Goal: Information Seeking & Learning: Check status

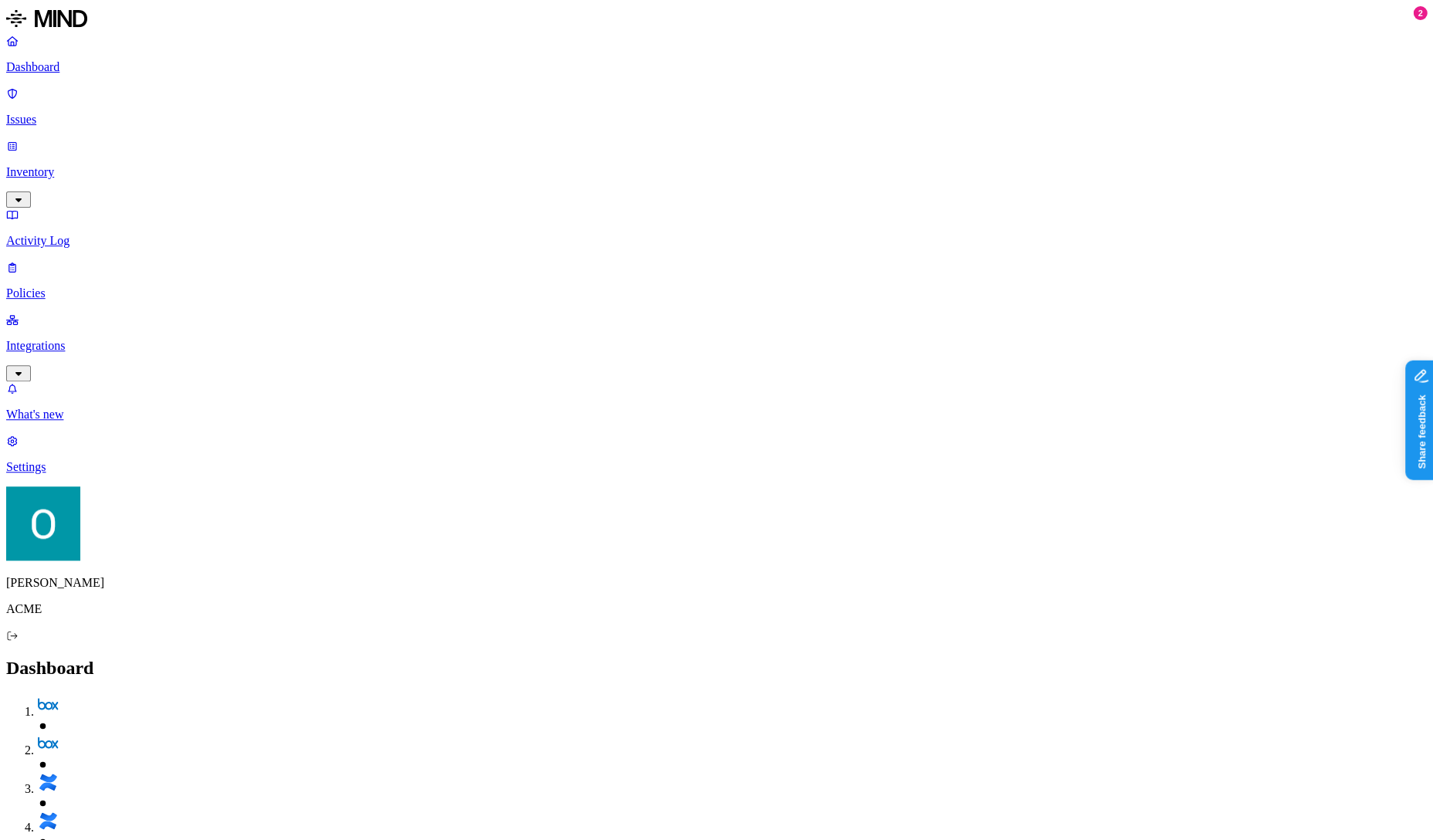
click at [120, 339] on p "Integrations" at bounding box center [716, 346] width 1421 height 14
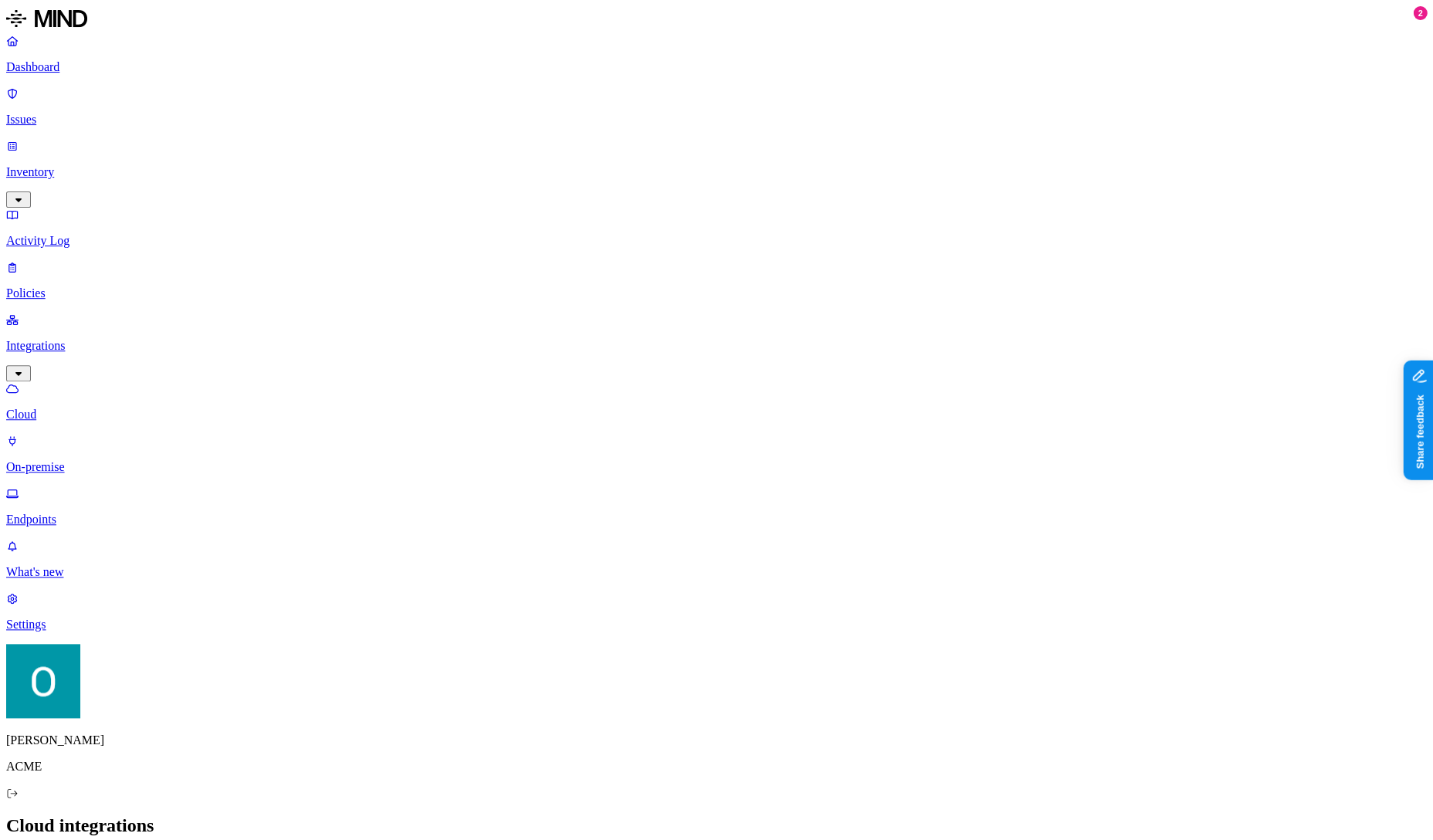
click at [60, 512] on p "Endpoints" at bounding box center [716, 519] width 1421 height 14
type input "ofir"
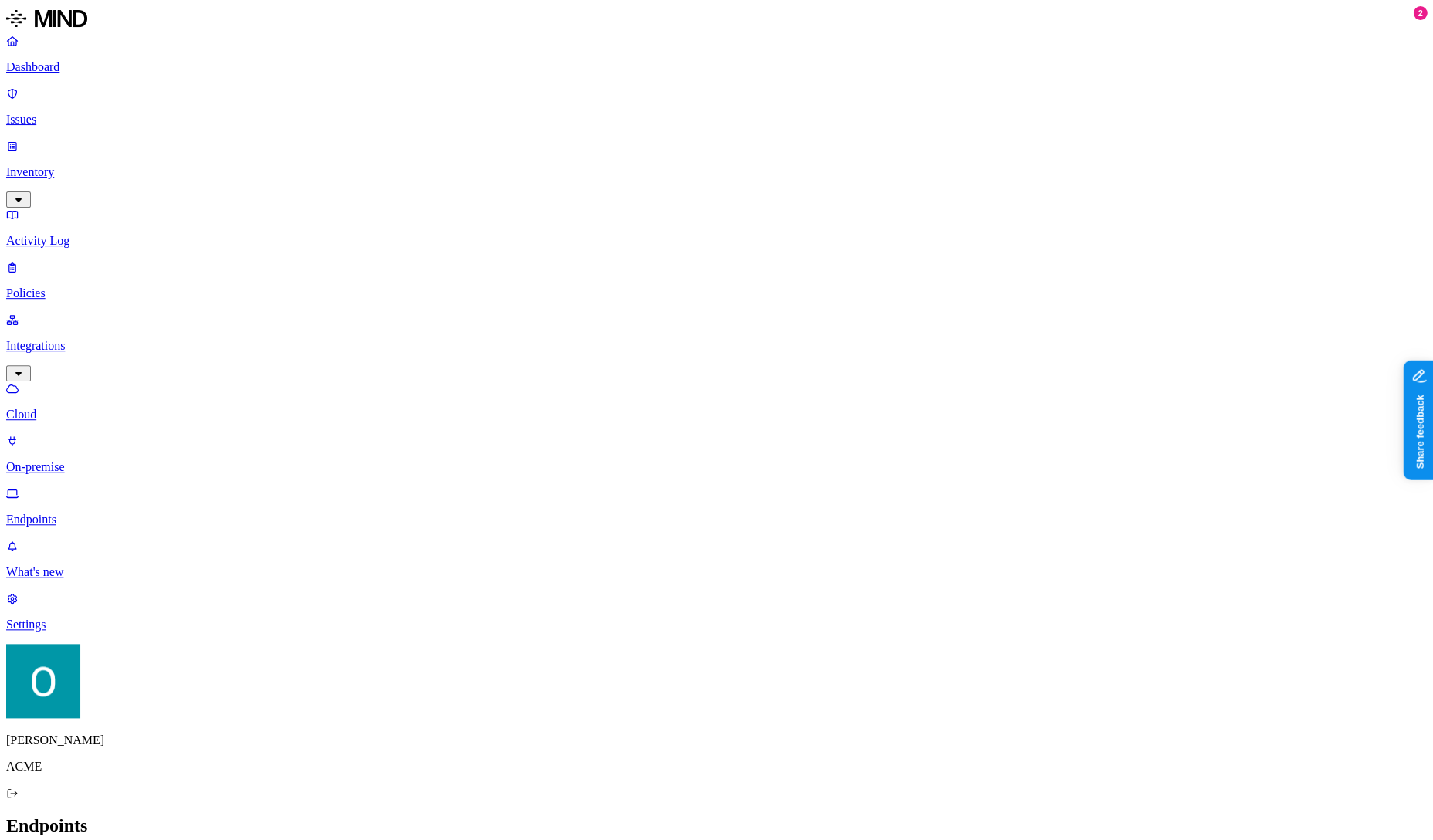
click at [67, 286] on p "Policies" at bounding box center [716, 293] width 1421 height 14
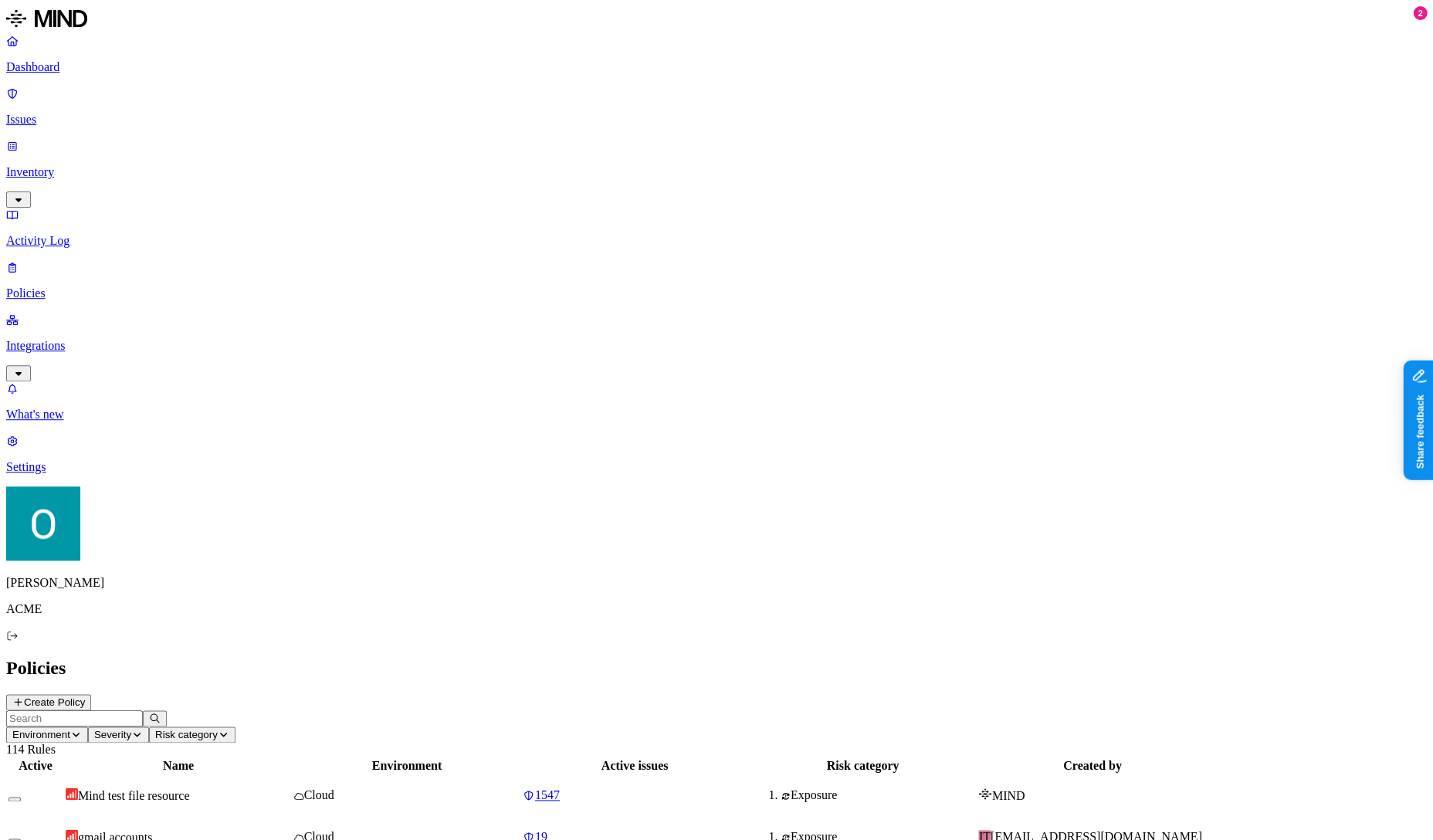
click at [143, 710] on input "text" at bounding box center [74, 717] width 137 height 16
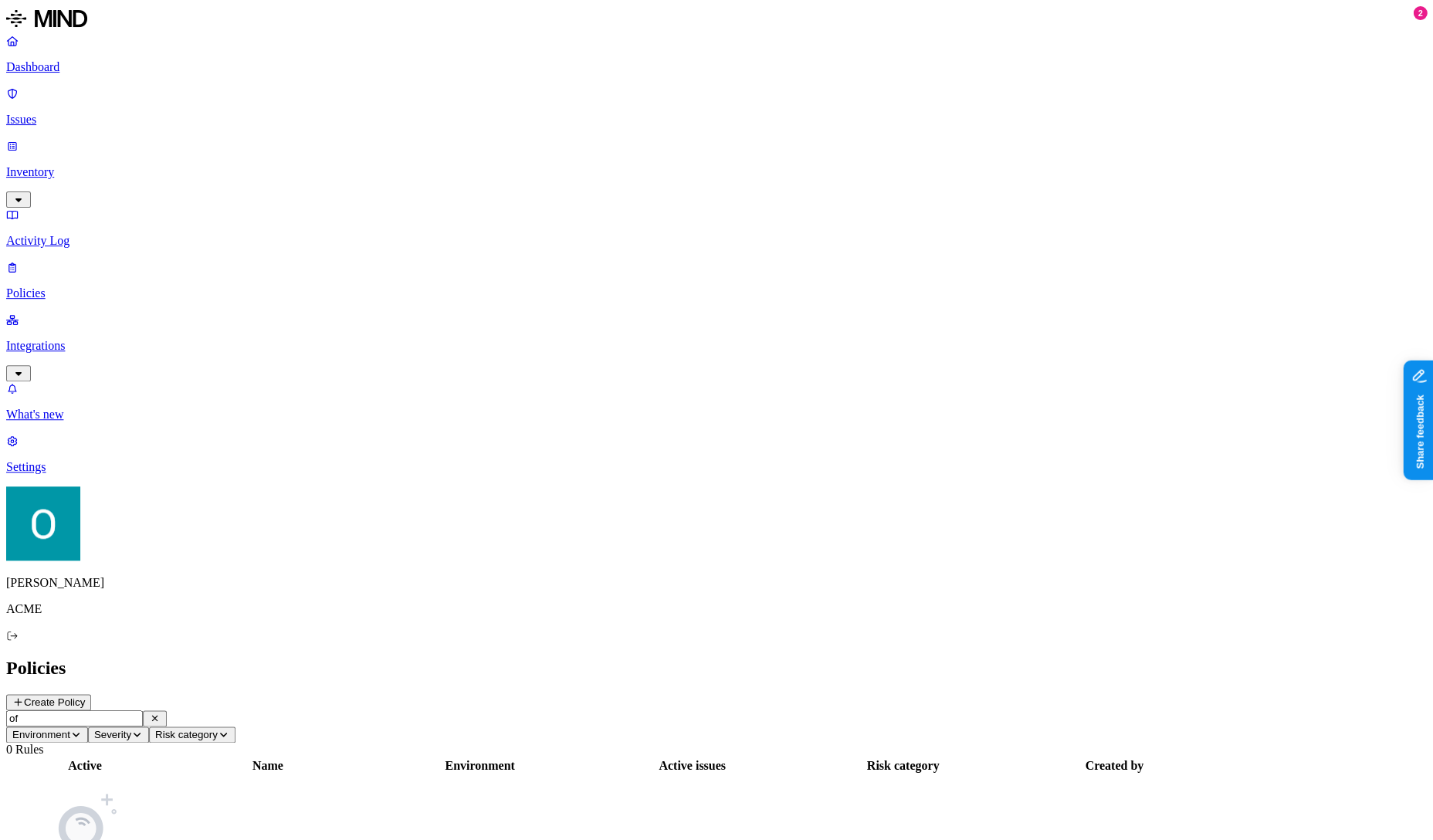
type input "o"
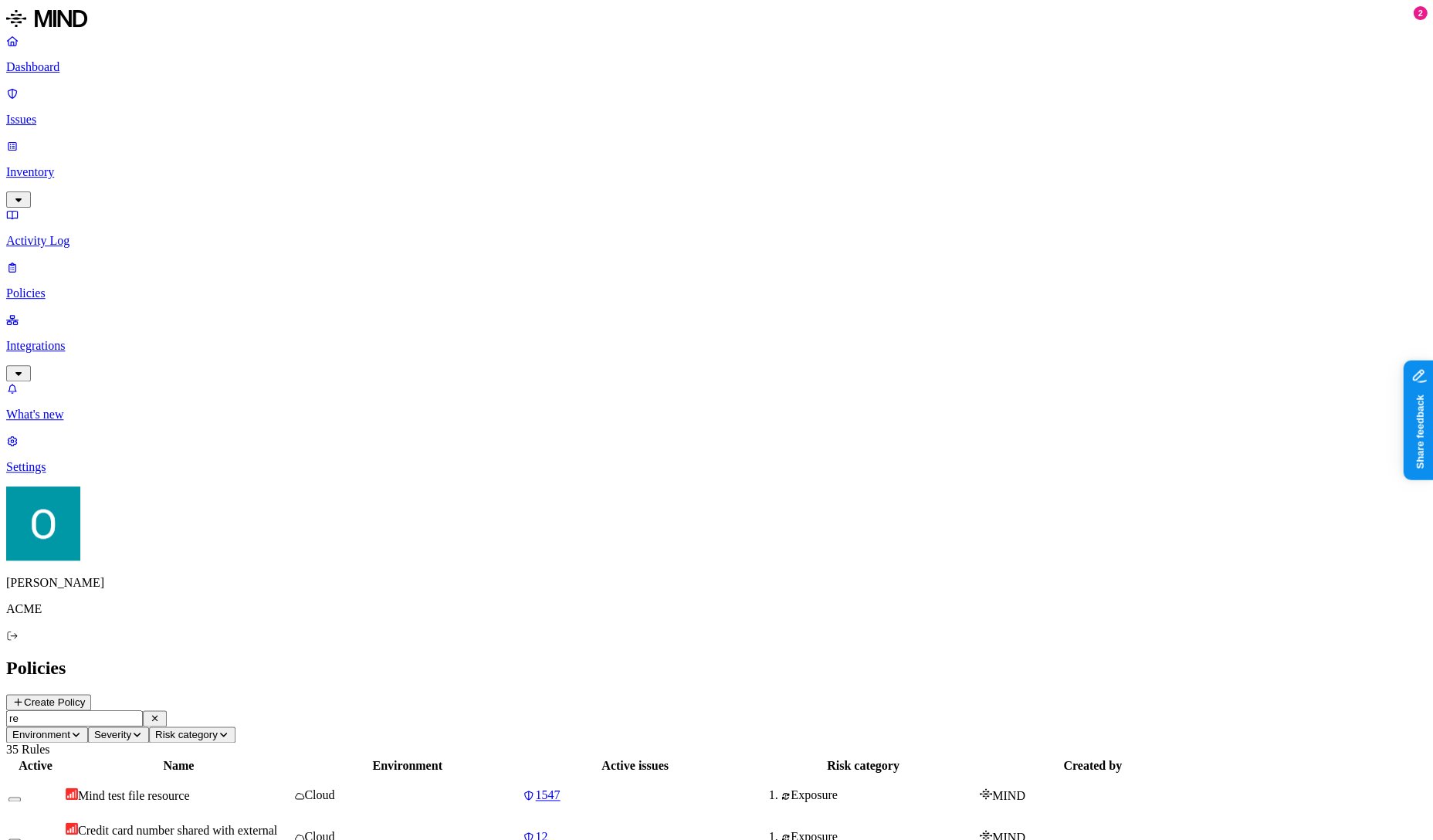
type input "r"
click at [100, 339] on p "Integrations" at bounding box center [716, 346] width 1421 height 14
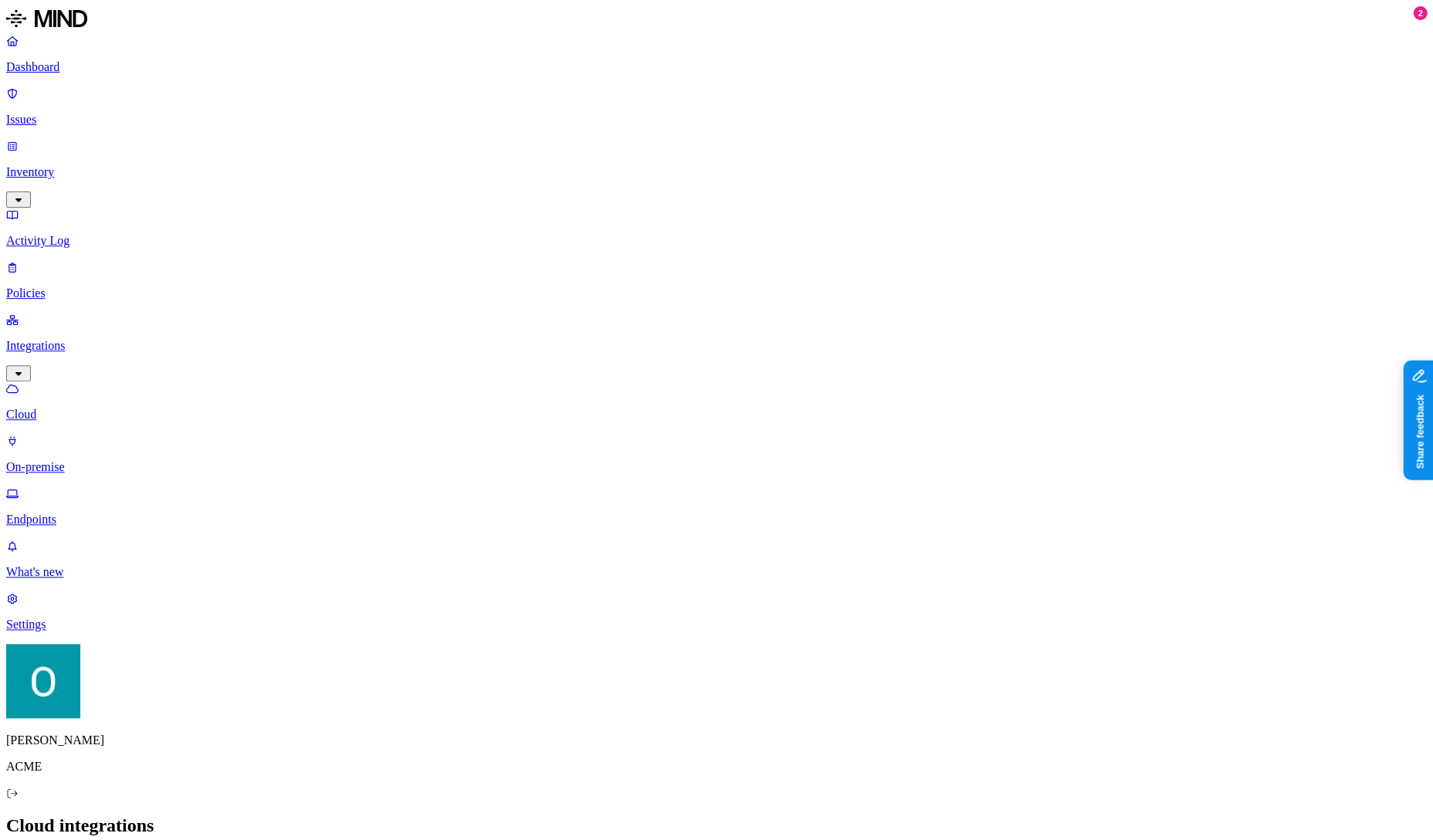
click at [86, 512] on p "Endpoints" at bounding box center [716, 519] width 1421 height 14
type input "ofir"
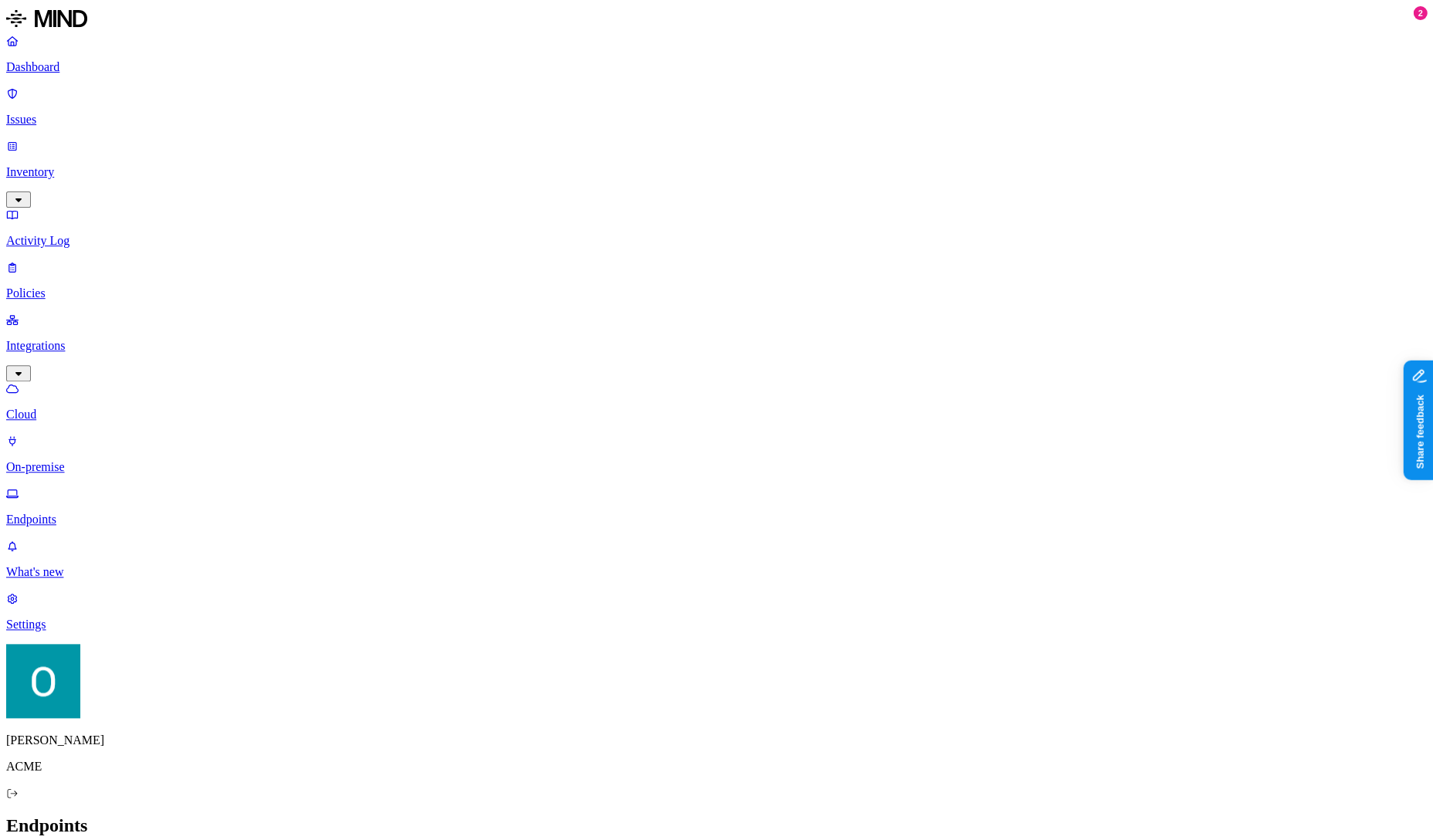
drag, startPoint x: 1030, startPoint y: 247, endPoint x: 1121, endPoint y: 254, distance: 91.3
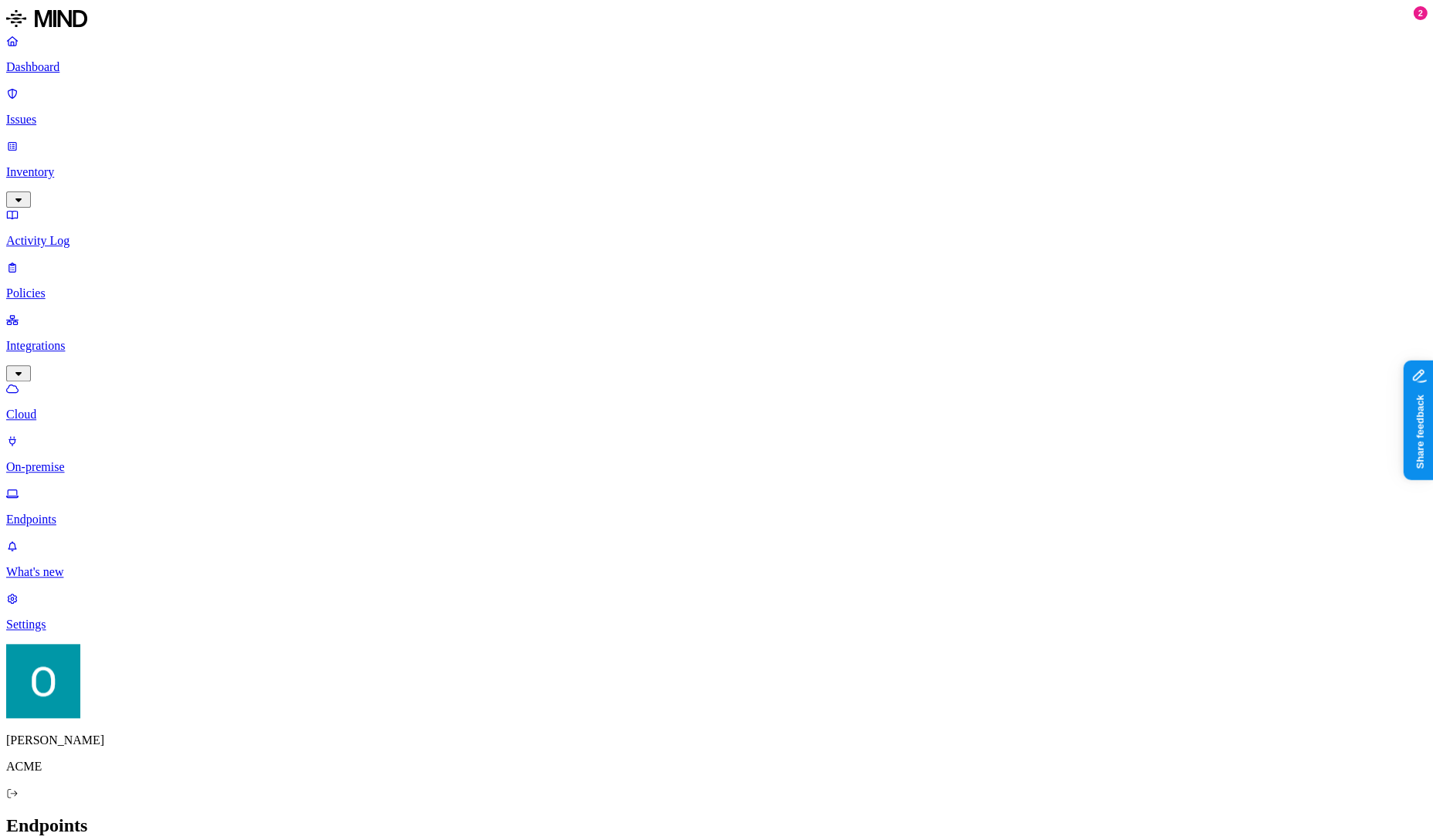
click at [139, 165] on p "Inventory" at bounding box center [716, 172] width 1421 height 14
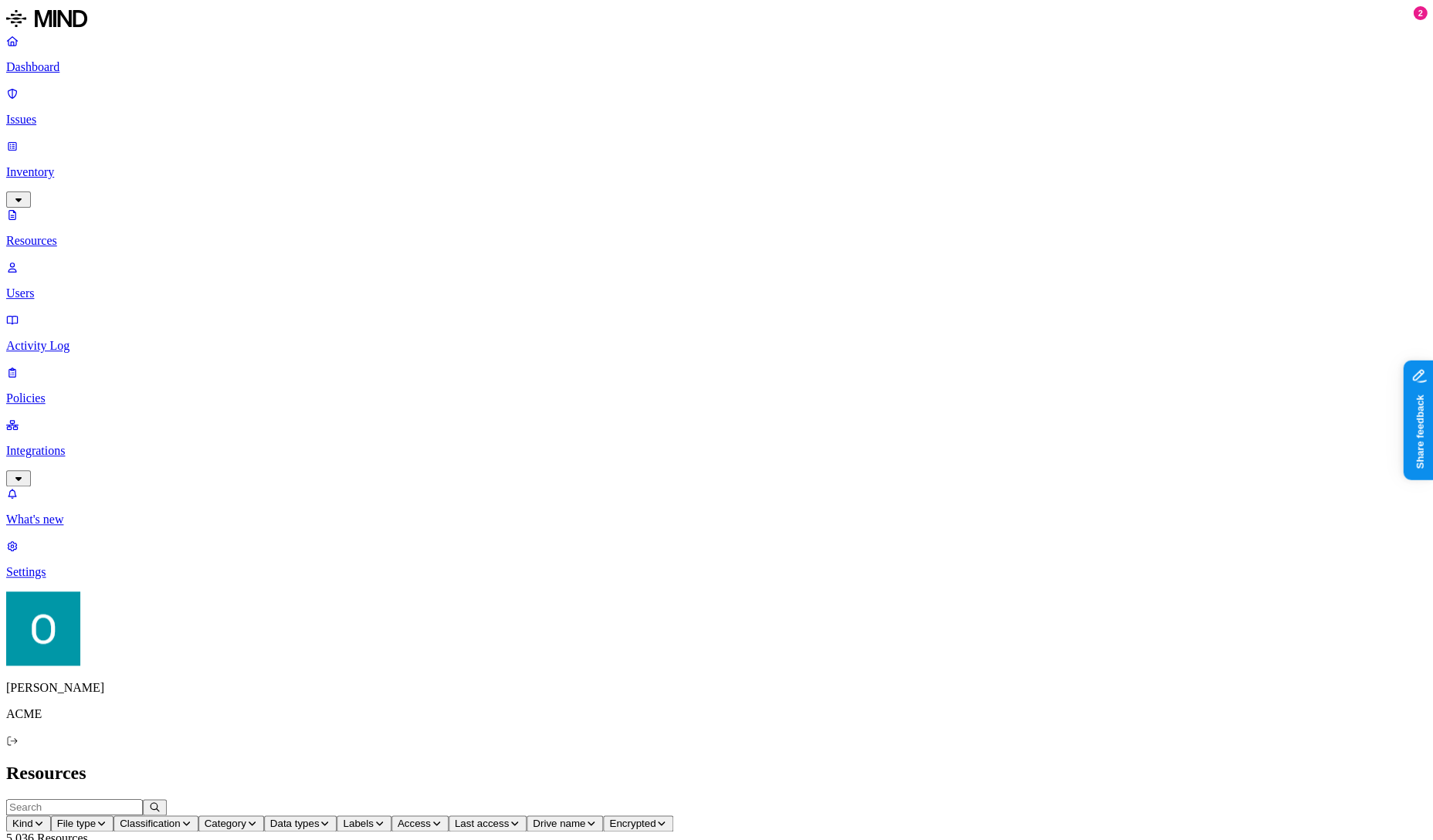
click at [142, 165] on p "Inventory" at bounding box center [716, 172] width 1421 height 14
click at [108, 391] on p "Policies" at bounding box center [716, 398] width 1421 height 14
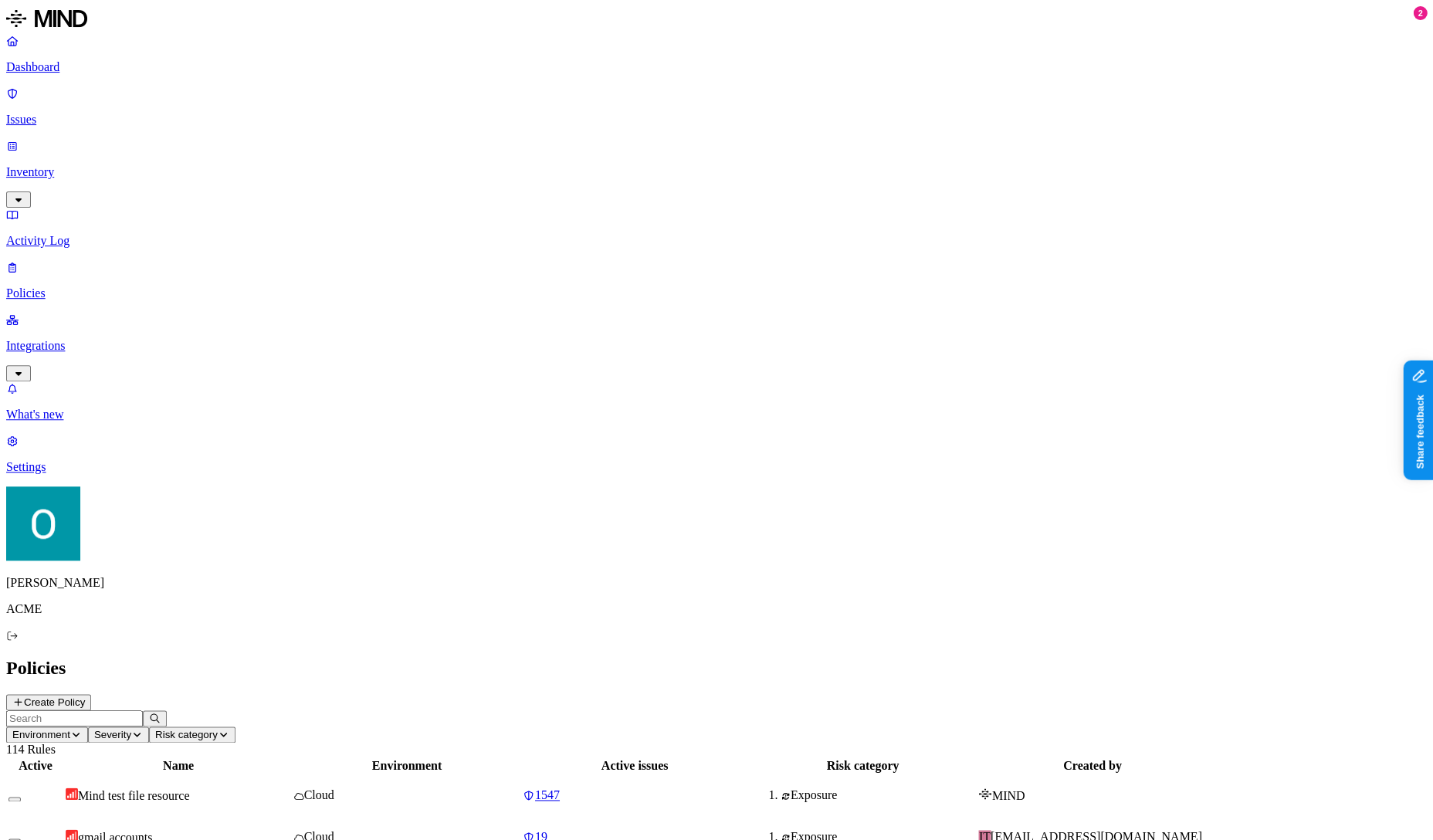
click at [31, 365] on button "button" at bounding box center [18, 373] width 25 height 16
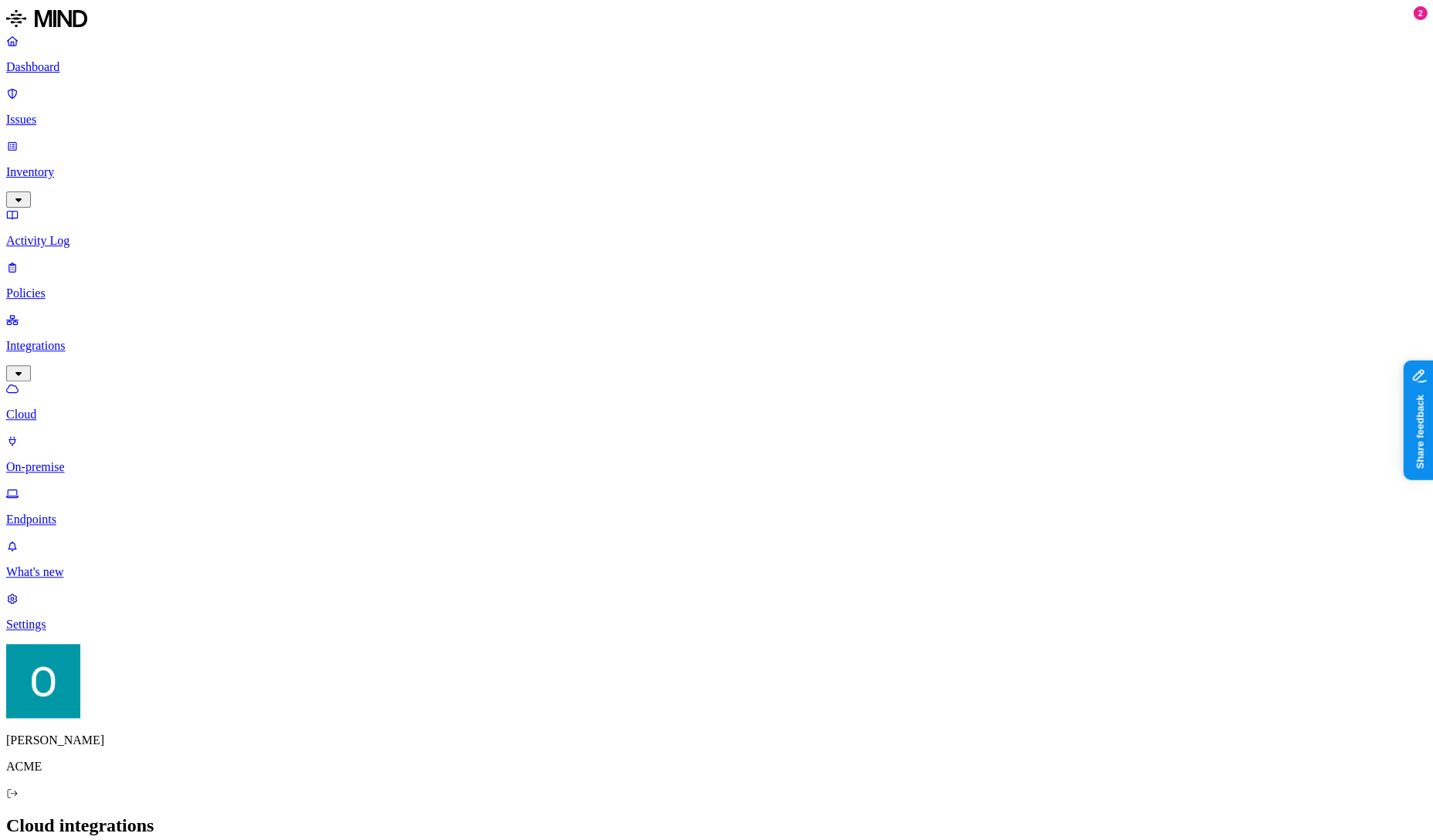
click at [109, 105] on link "Issues" at bounding box center [716, 106] width 1421 height 40
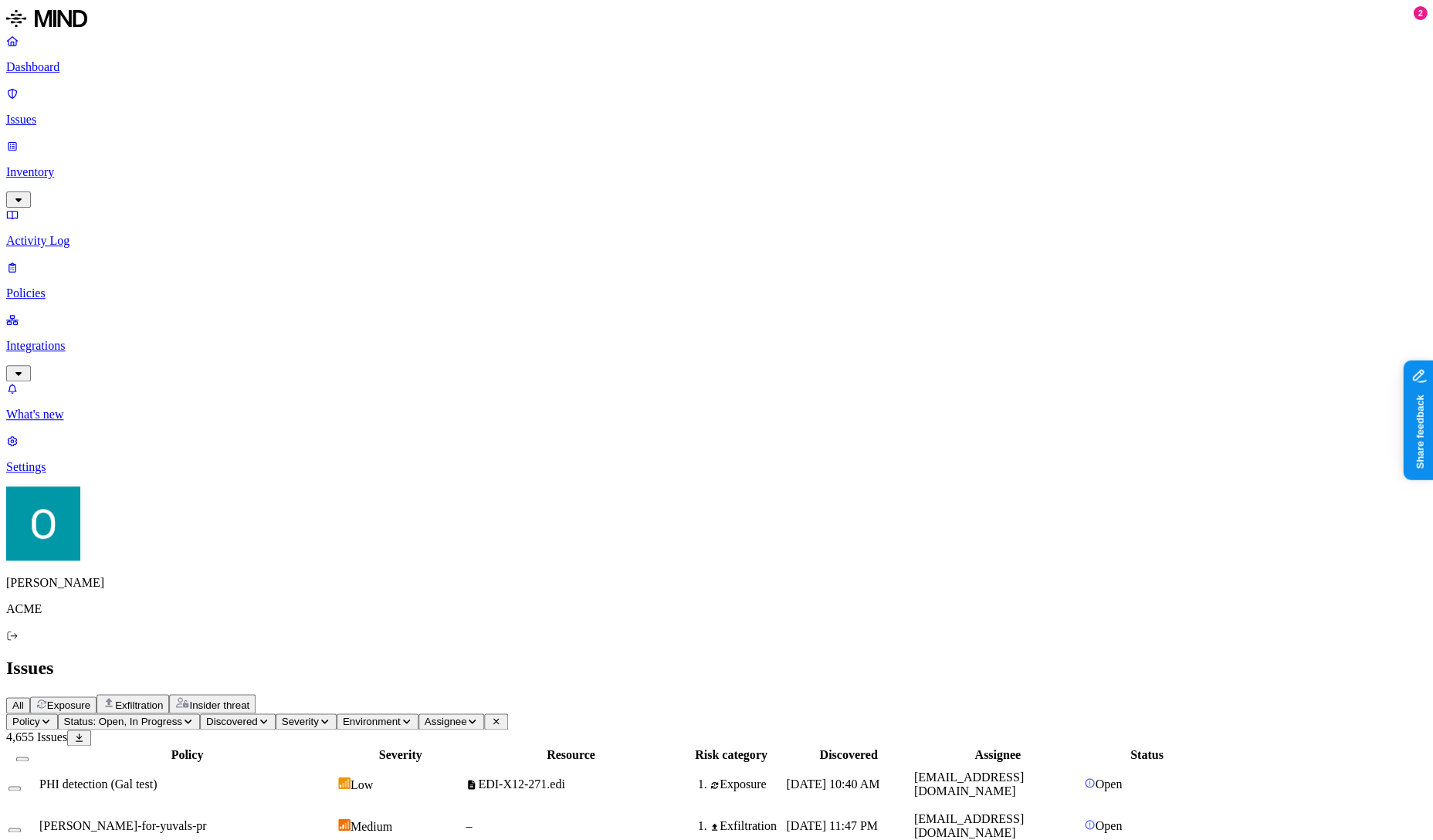
click at [25, 194] on icon "button" at bounding box center [19, 199] width 13 height 10
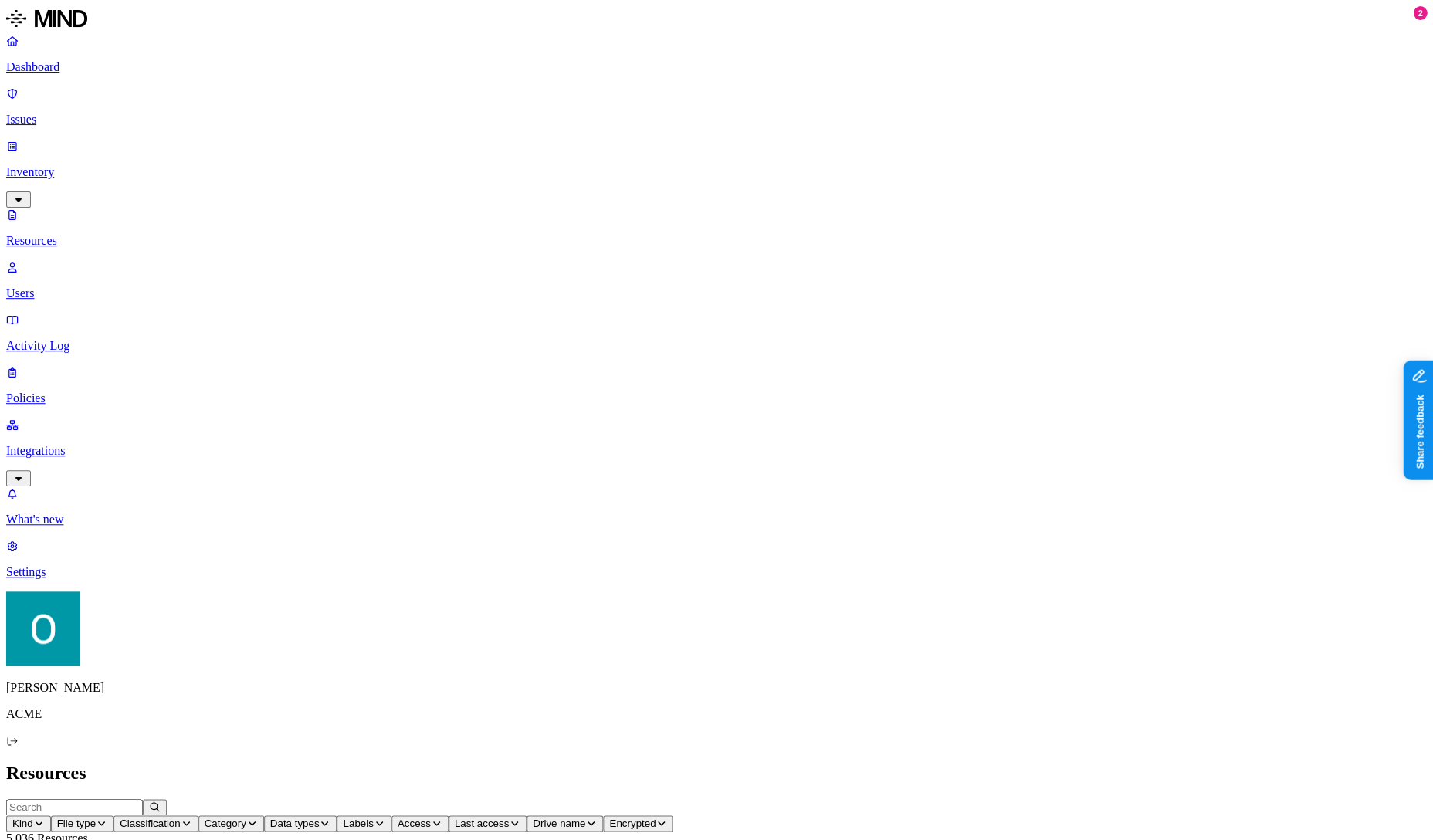
click at [112, 286] on p "Users" at bounding box center [716, 293] width 1421 height 14
click at [105, 234] on p "Resources" at bounding box center [716, 241] width 1421 height 14
click at [89, 339] on p "Activity Log" at bounding box center [716, 346] width 1421 height 14
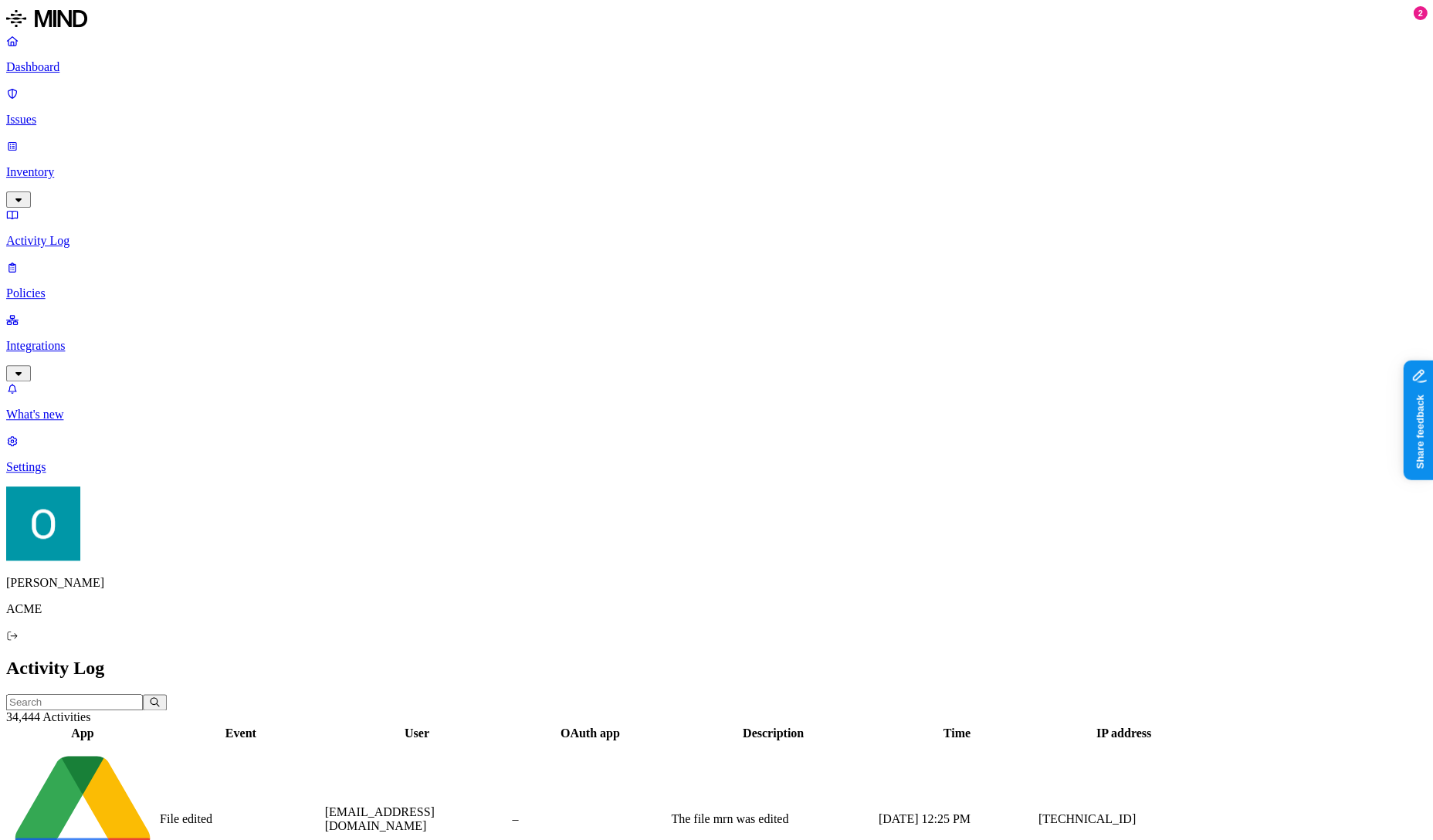
click at [87, 260] on link "Policies" at bounding box center [716, 280] width 1421 height 40
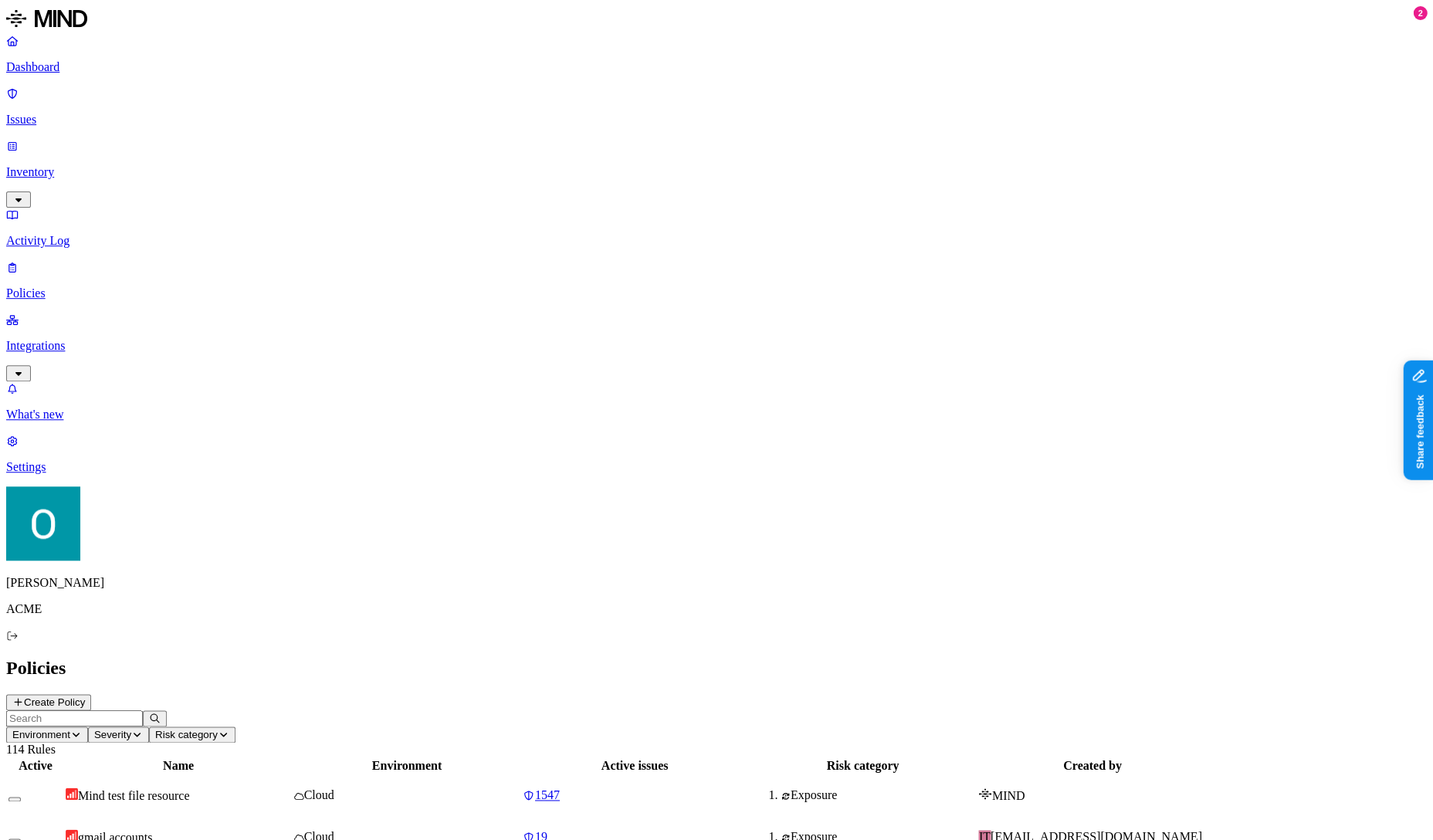
click at [80, 339] on p "Integrations" at bounding box center [716, 346] width 1421 height 14
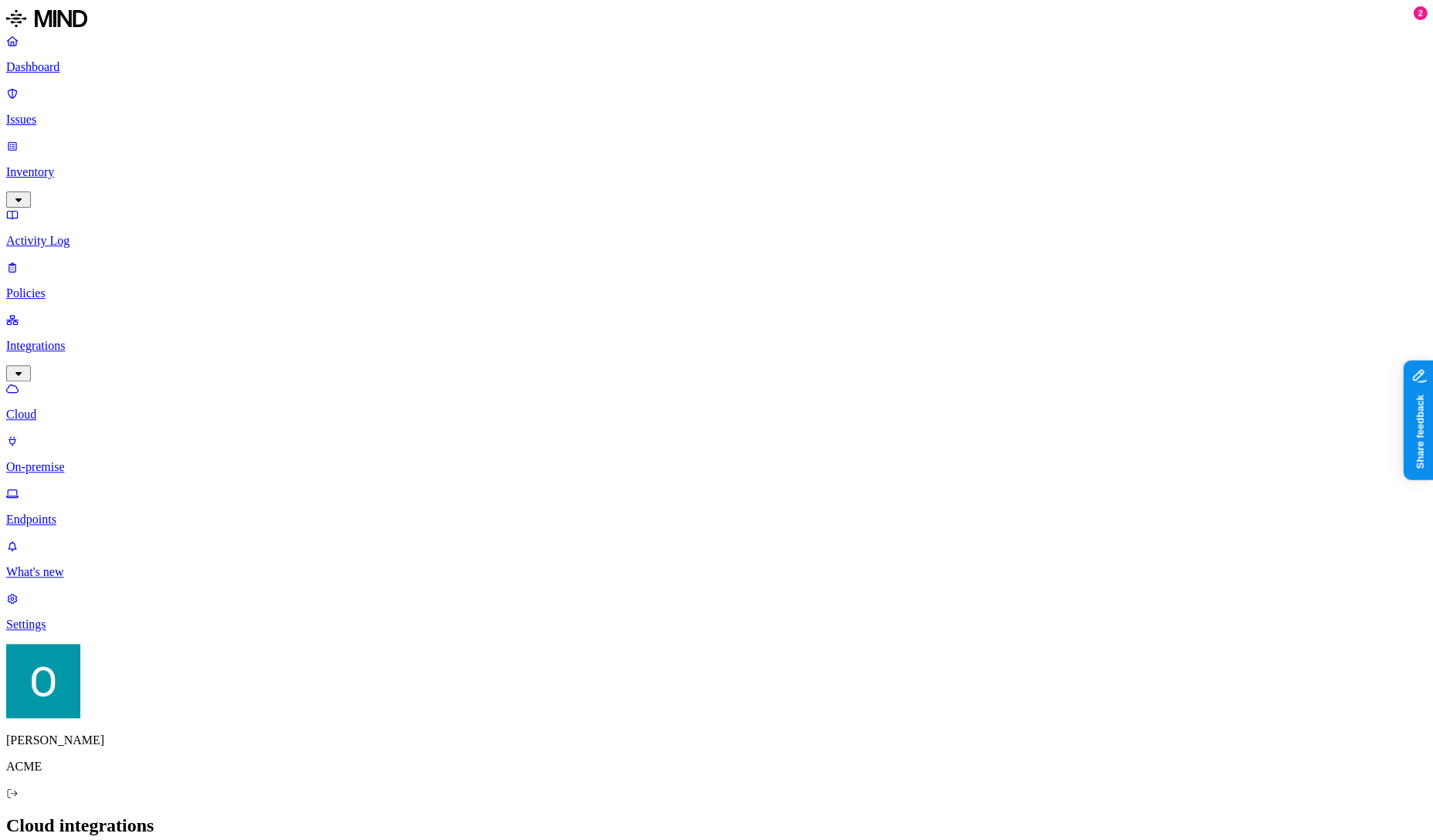
click at [67, 460] on p "On-premise" at bounding box center [716, 466] width 1421 height 14
click at [61, 512] on p "Endpoints" at bounding box center [716, 519] width 1421 height 14
click at [45, 631] on p "Settings" at bounding box center [716, 625] width 1421 height 14
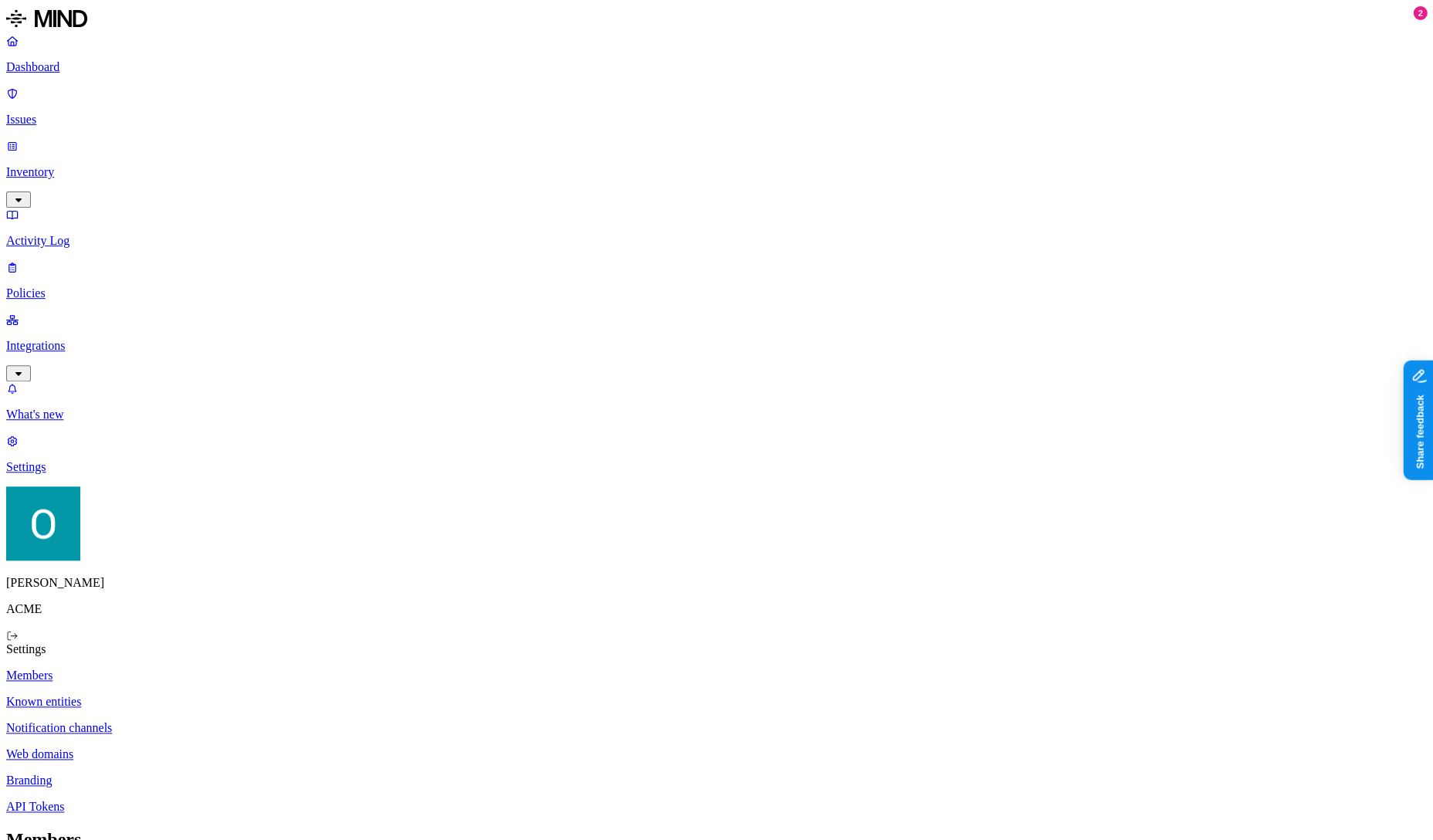
click at [252, 747] on p "Web domains" at bounding box center [716, 754] width 1421 height 14
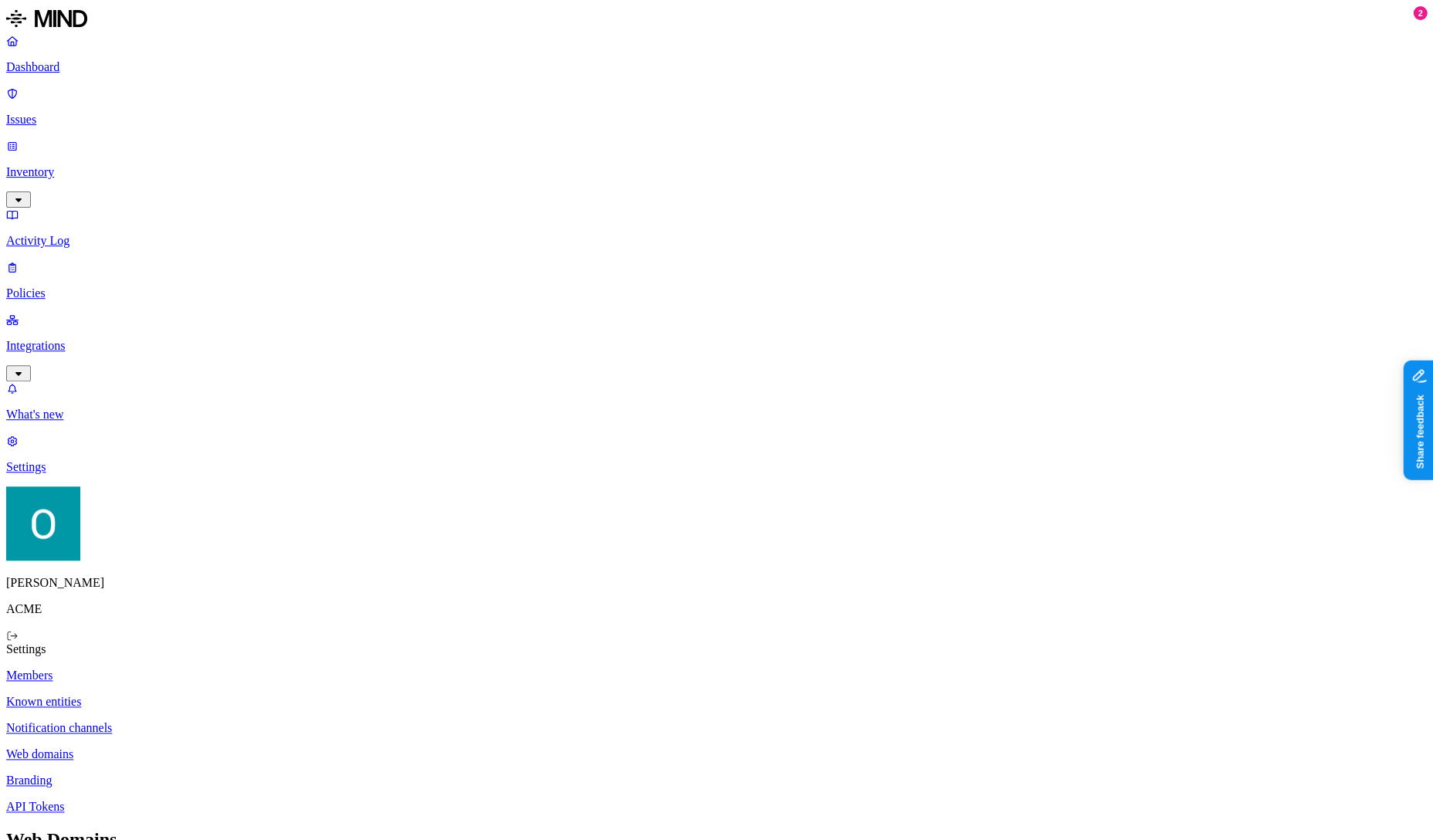
type input "t"
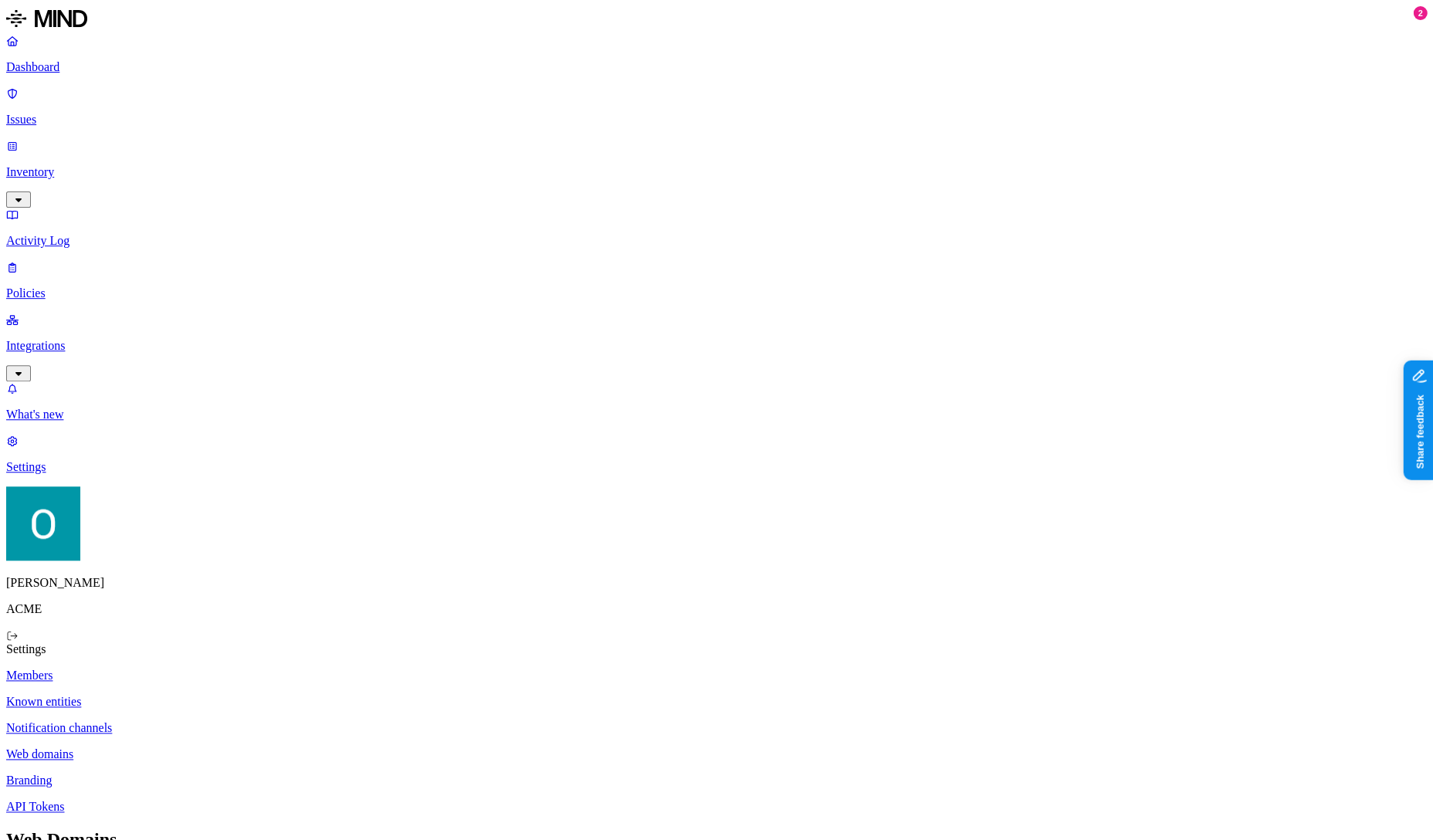
click at [231, 773] on p "Branding" at bounding box center [716, 780] width 1421 height 14
click at [240, 747] on p "Web domains" at bounding box center [716, 754] width 1421 height 14
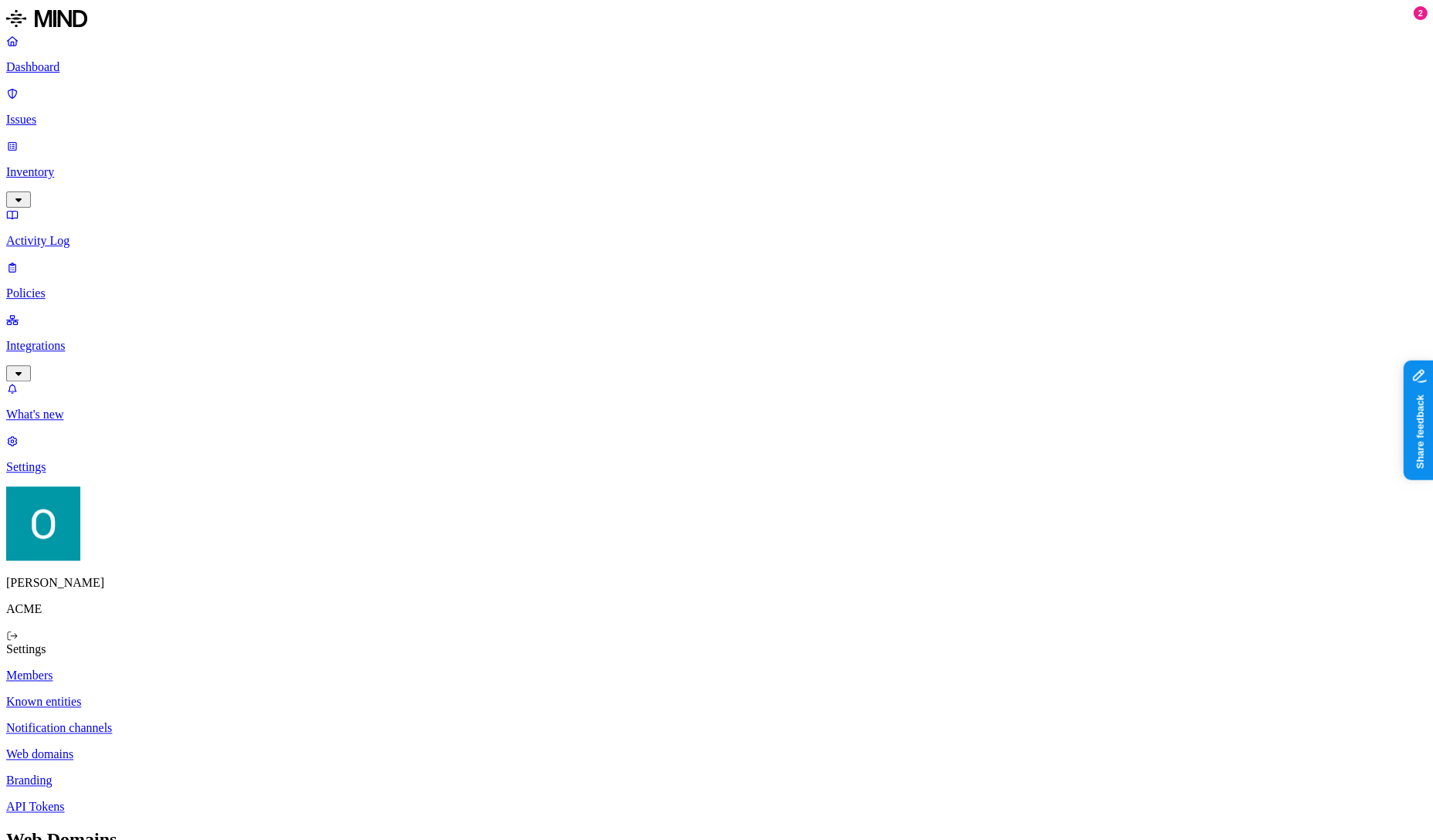
click at [266, 773] on p "Branding" at bounding box center [716, 780] width 1421 height 14
click at [253, 799] on p "API Tokens" at bounding box center [716, 806] width 1421 height 14
click at [255, 773] on p "Branding" at bounding box center [716, 780] width 1421 height 14
click at [246, 747] on p "Web domains" at bounding box center [716, 754] width 1421 height 14
click at [245, 721] on p "Notification channels" at bounding box center [716, 728] width 1421 height 14
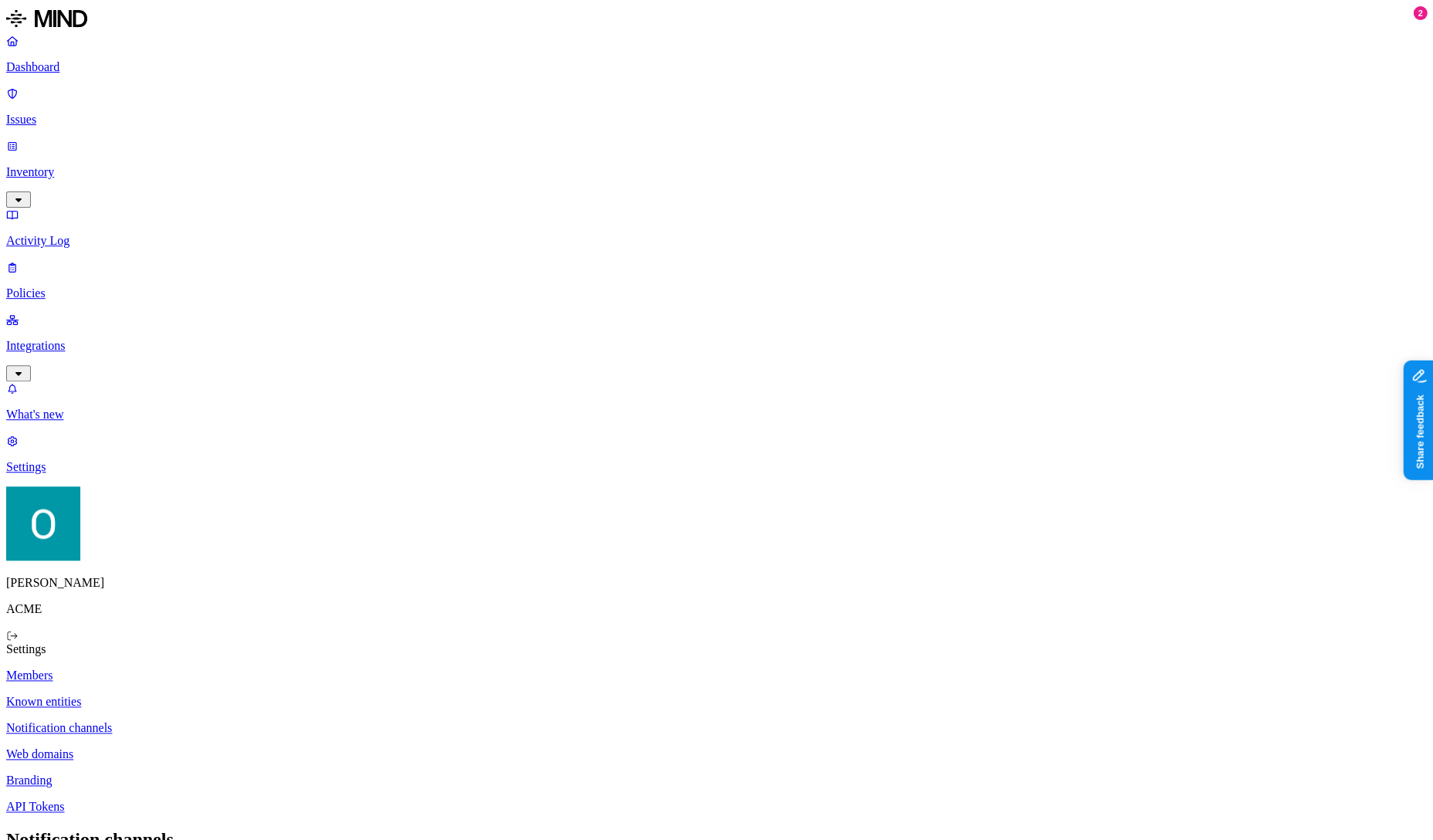
click at [254, 695] on p "Known entities" at bounding box center [716, 701] width 1421 height 14
click at [210, 668] on div "Members Known entities Notification channels Web domains Branding API Tokens" at bounding box center [716, 741] width 1421 height 145
click at [213, 668] on p "Members" at bounding box center [716, 675] width 1421 height 14
click at [59, 68] on p "Dashboard" at bounding box center [716, 67] width 1421 height 14
click at [62, 339] on p "Integrations" at bounding box center [716, 346] width 1421 height 14
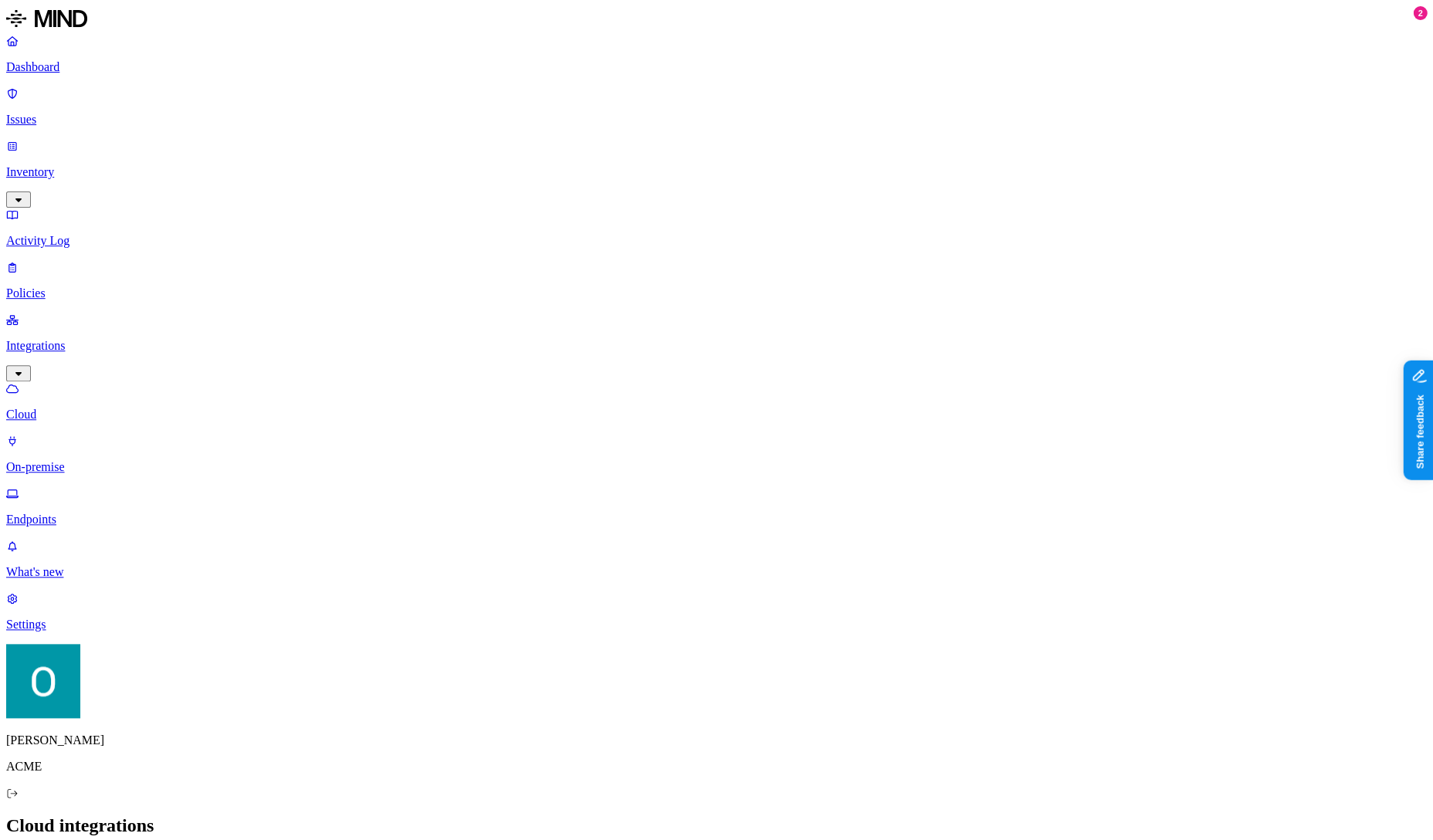
click at [83, 512] on p "Endpoints" at bounding box center [716, 519] width 1421 height 14
